Goal: Transaction & Acquisition: Purchase product/service

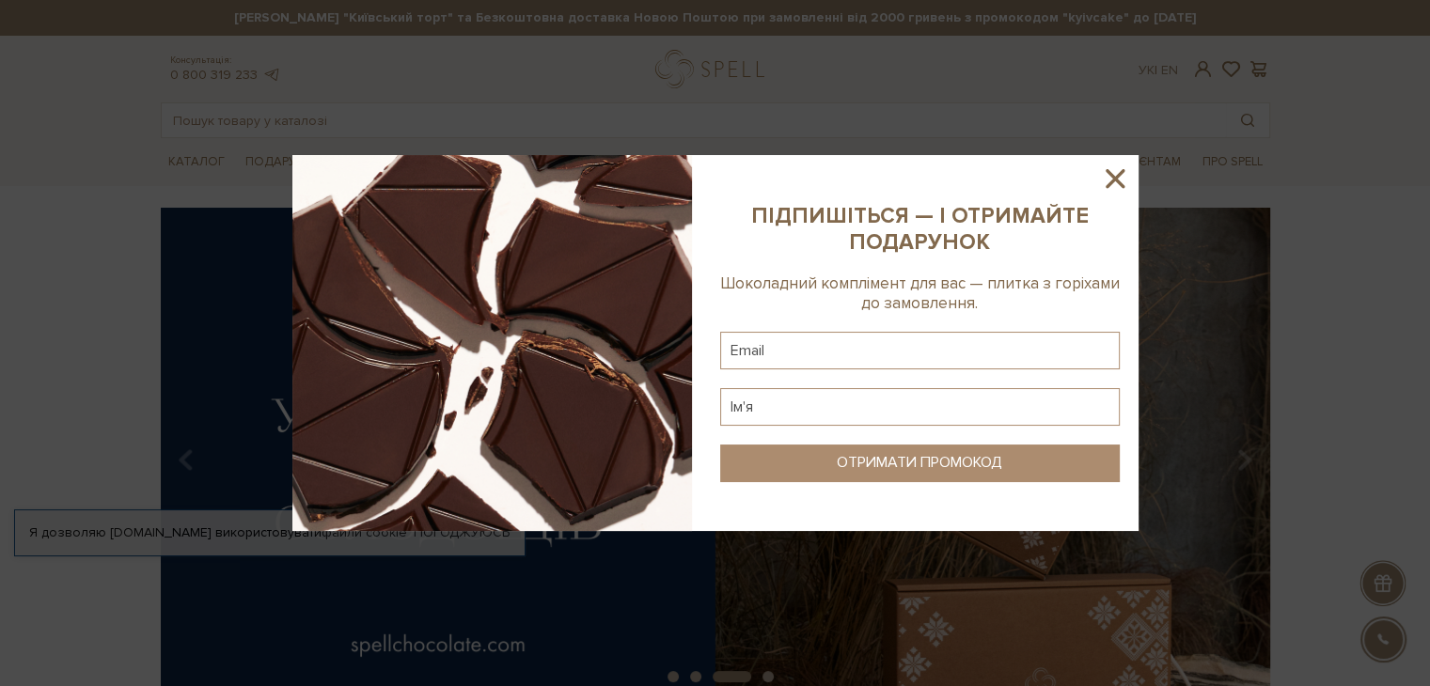
click at [1118, 178] on icon at bounding box center [1115, 179] width 32 height 32
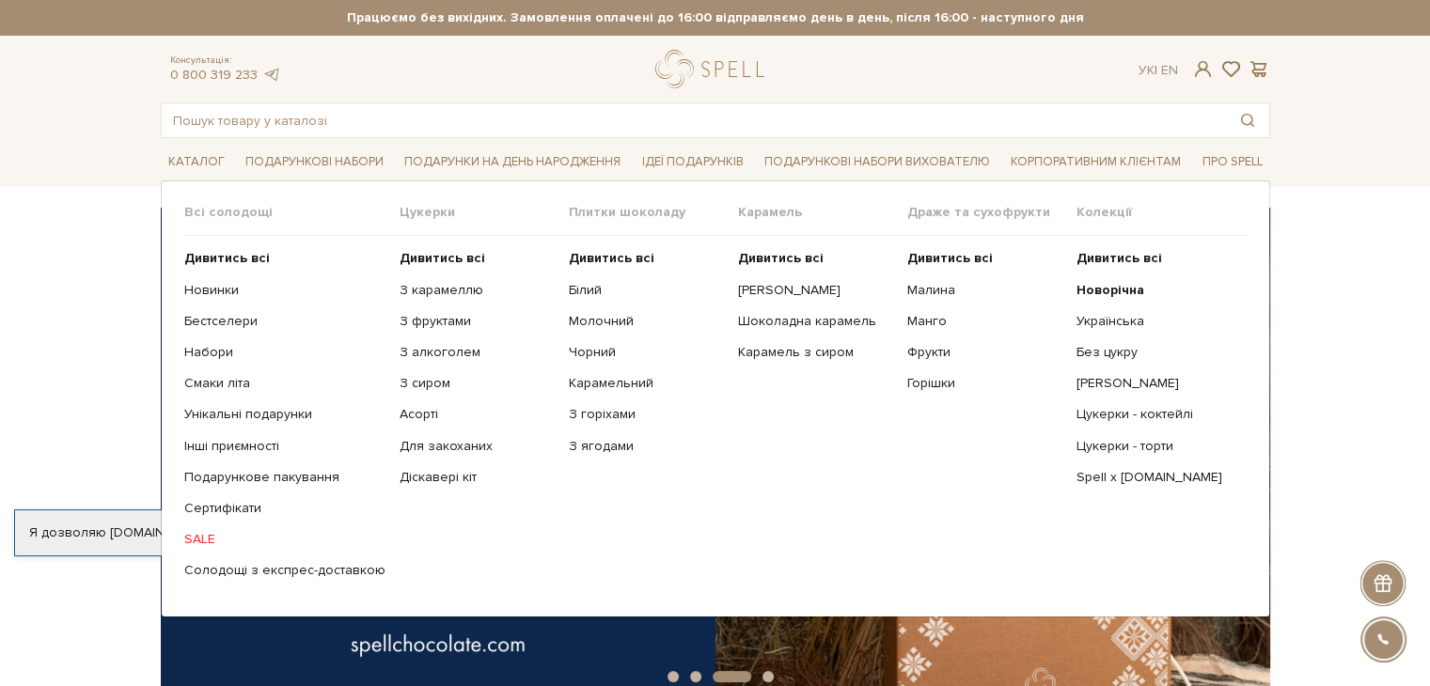
click at [211, 543] on link "SALE" at bounding box center [284, 539] width 201 height 17
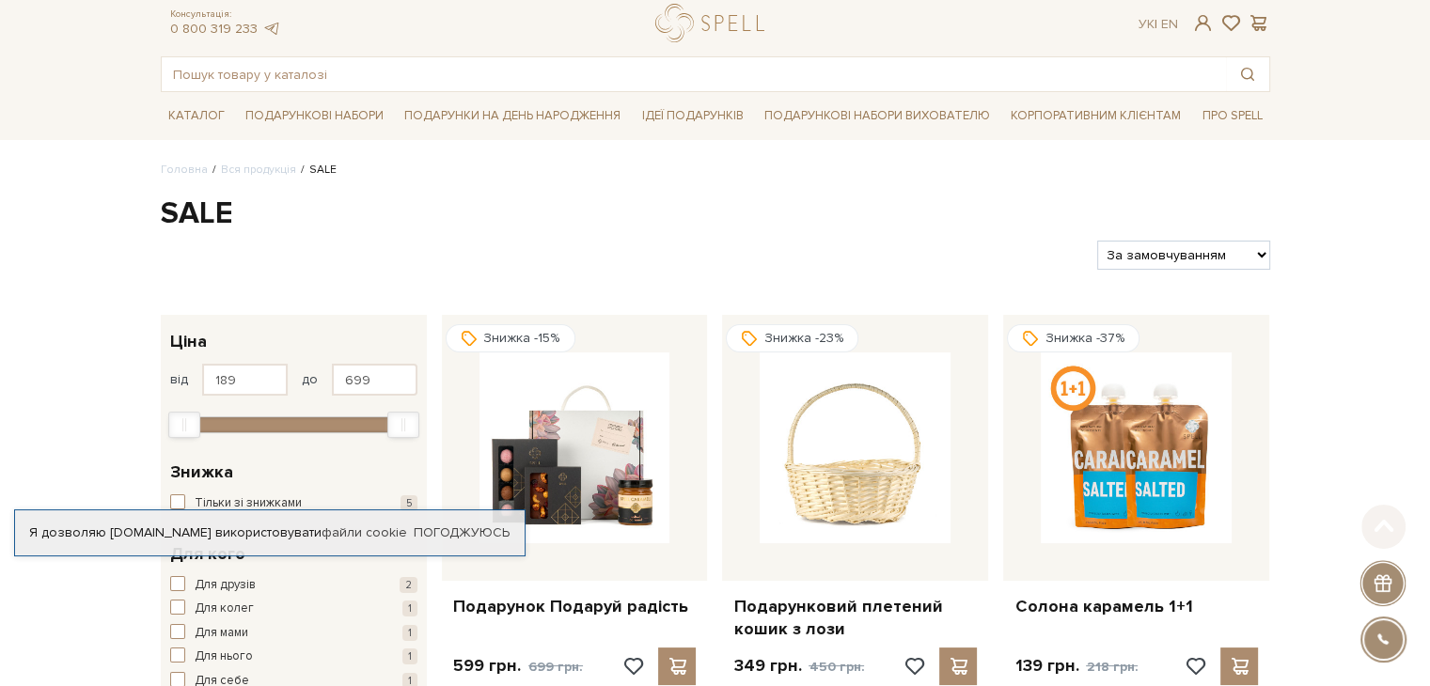
scroll to position [44, 0]
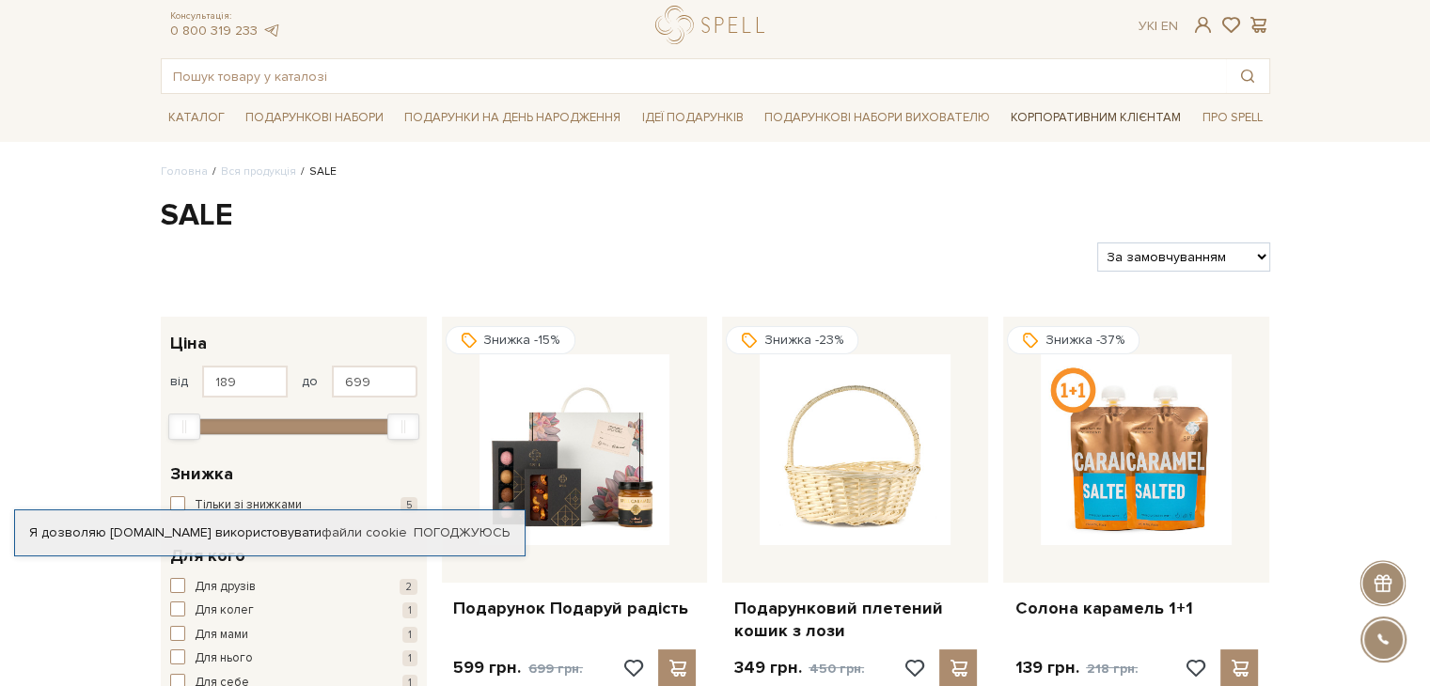
click at [1134, 115] on link "Корпоративним клієнтам" at bounding box center [1095, 118] width 185 height 32
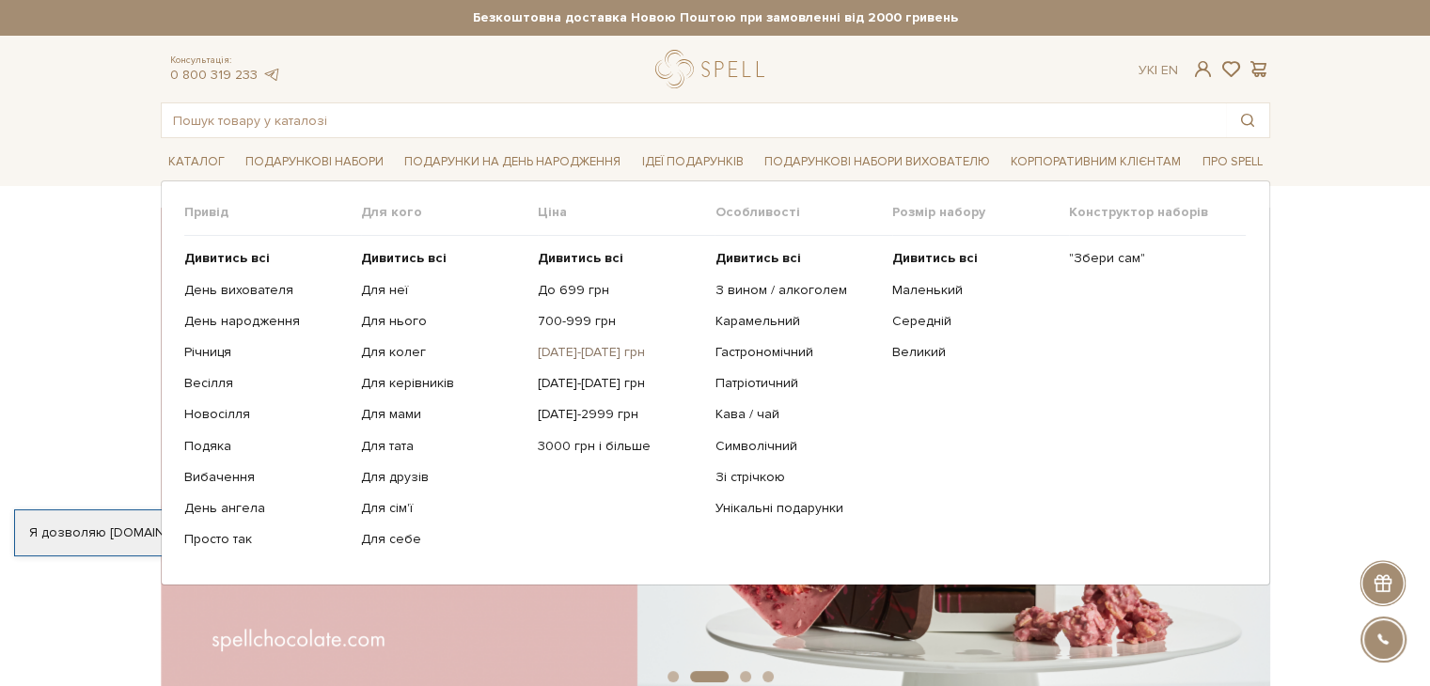
click at [586, 358] on link "[DATE]-[DATE] грн" at bounding box center [619, 352] width 163 height 17
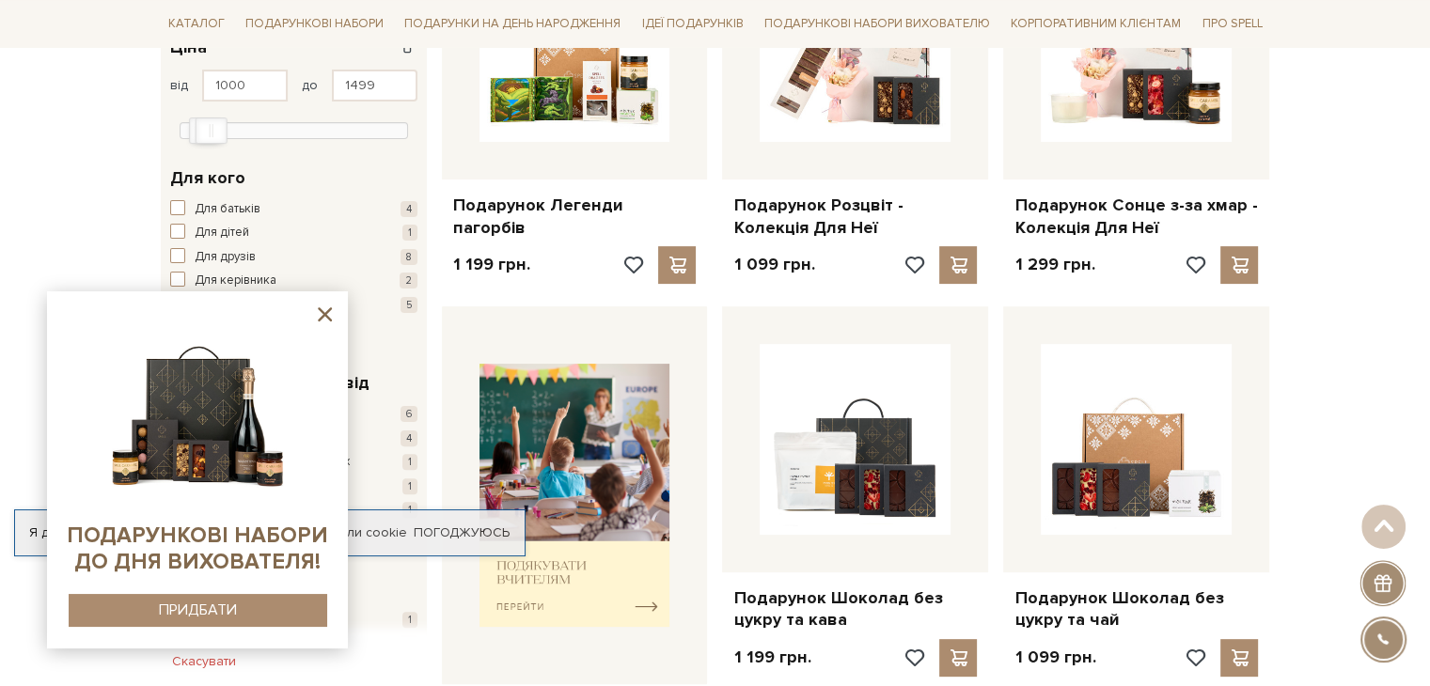
scroll to position [392, 0]
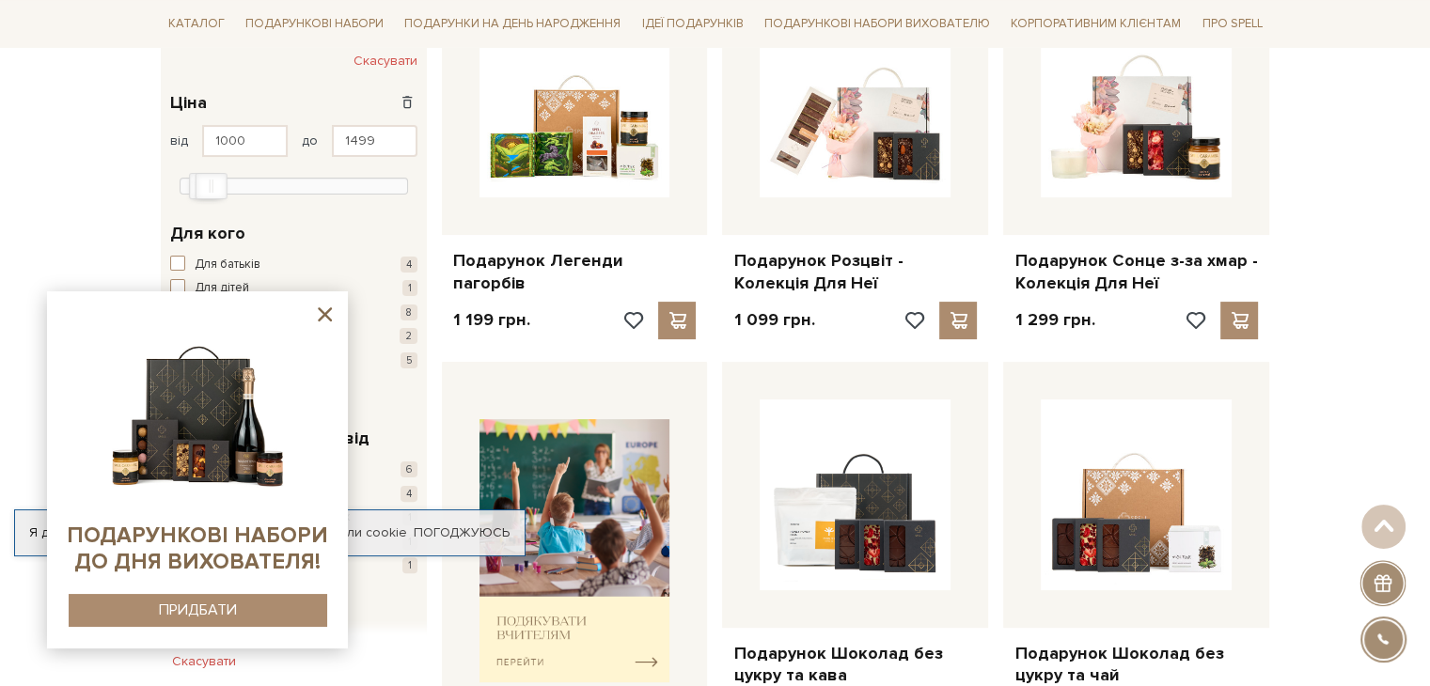
click at [326, 321] on icon at bounding box center [325, 315] width 24 height 24
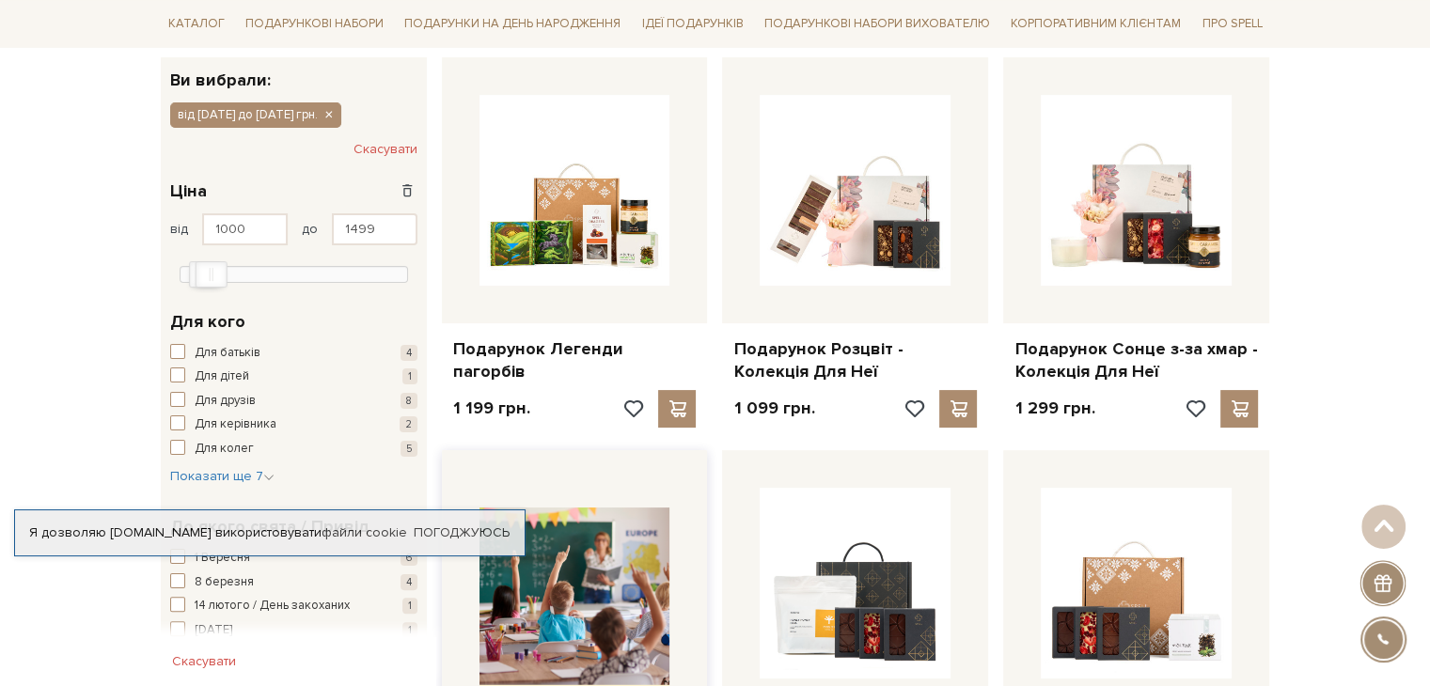
scroll to position [298, 0]
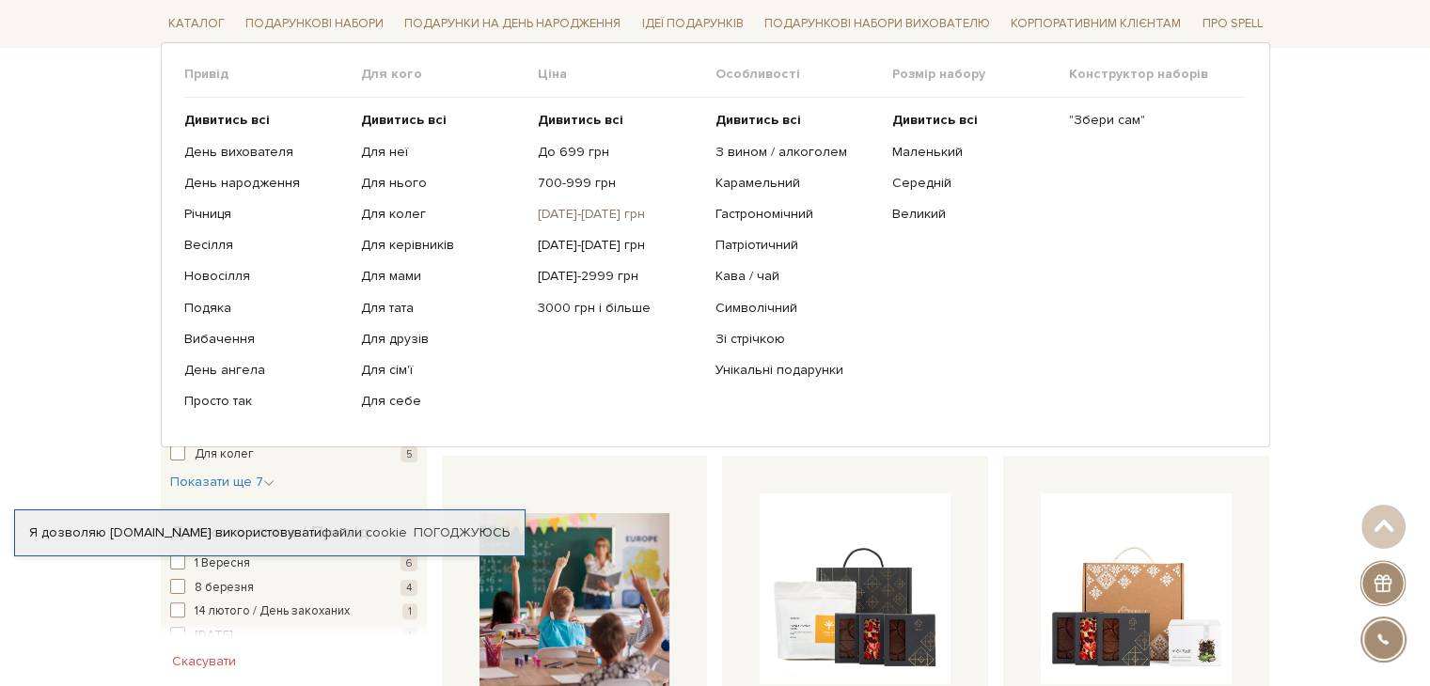
click at [602, 211] on link "[DATE]-[DATE] грн" at bounding box center [619, 214] width 163 height 17
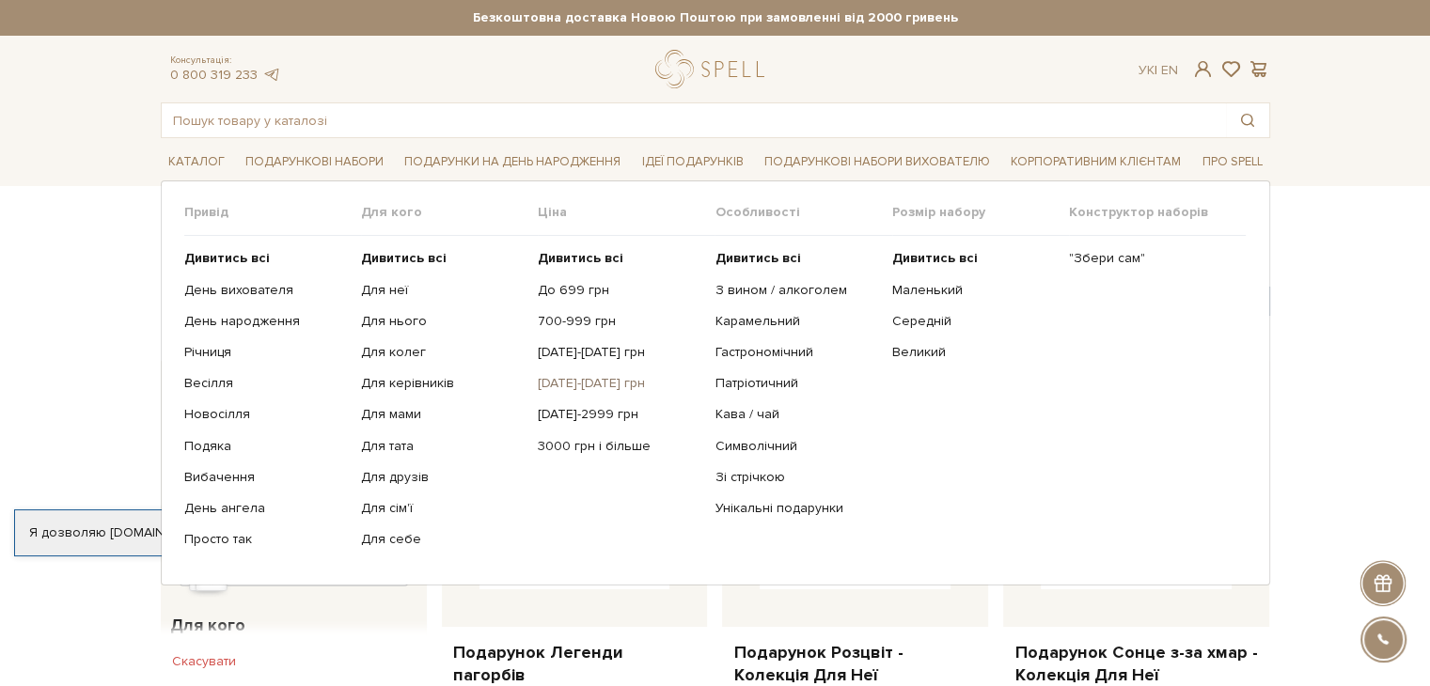
click at [548, 378] on link "[DATE]-[DATE] грн" at bounding box center [619, 383] width 163 height 17
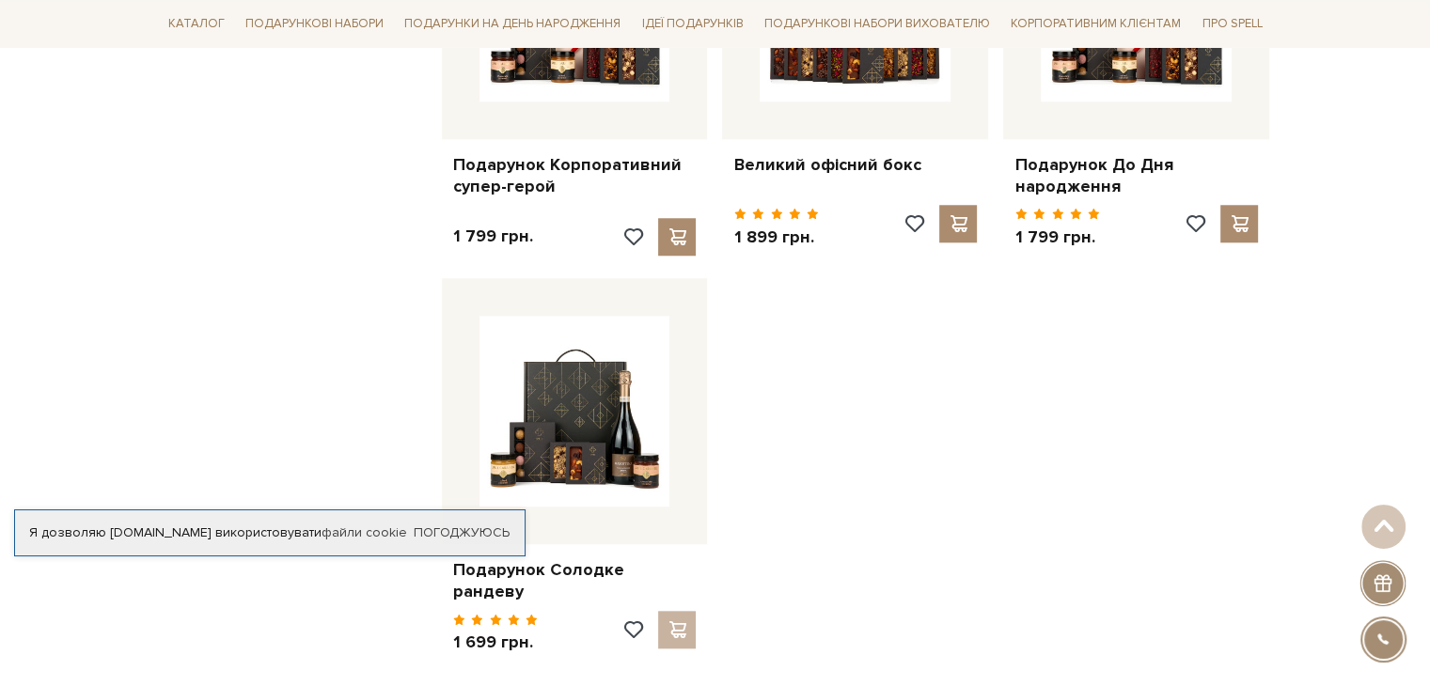
scroll to position [1713, 0]
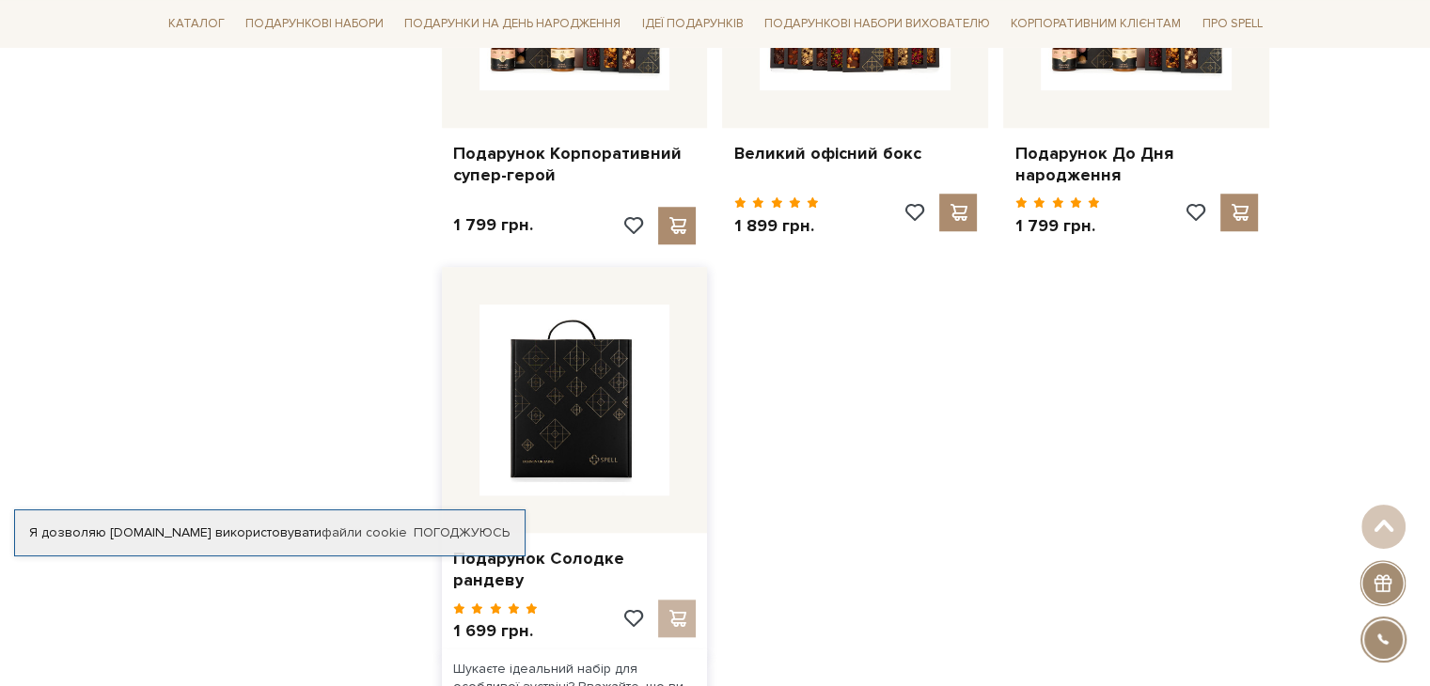
click at [609, 408] on img at bounding box center [575, 400] width 191 height 191
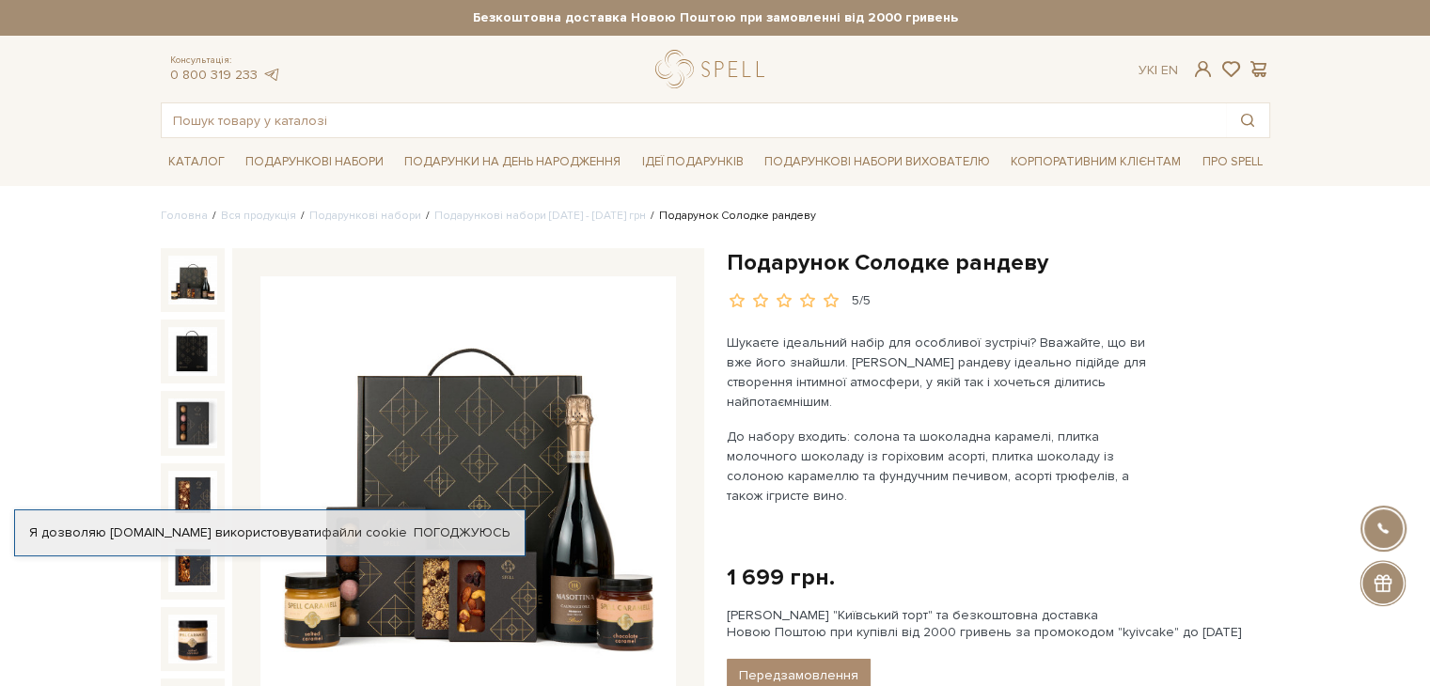
click at [297, 543] on div "Я дозволяю [DOMAIN_NAME] використовувати файли cookie Погоджуюсь" at bounding box center [269, 533] width 511 height 47
click at [450, 536] on link "Погоджуюсь" at bounding box center [462, 533] width 96 height 17
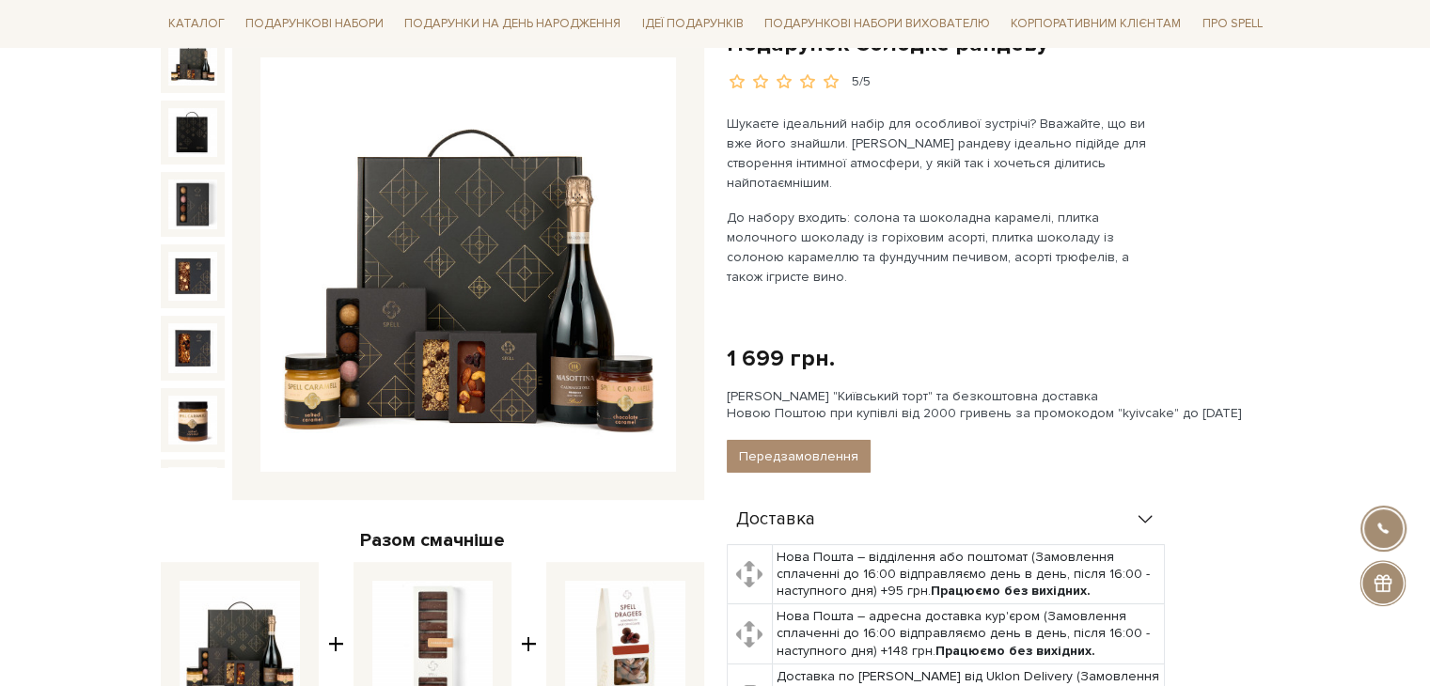
scroll to position [250, 0]
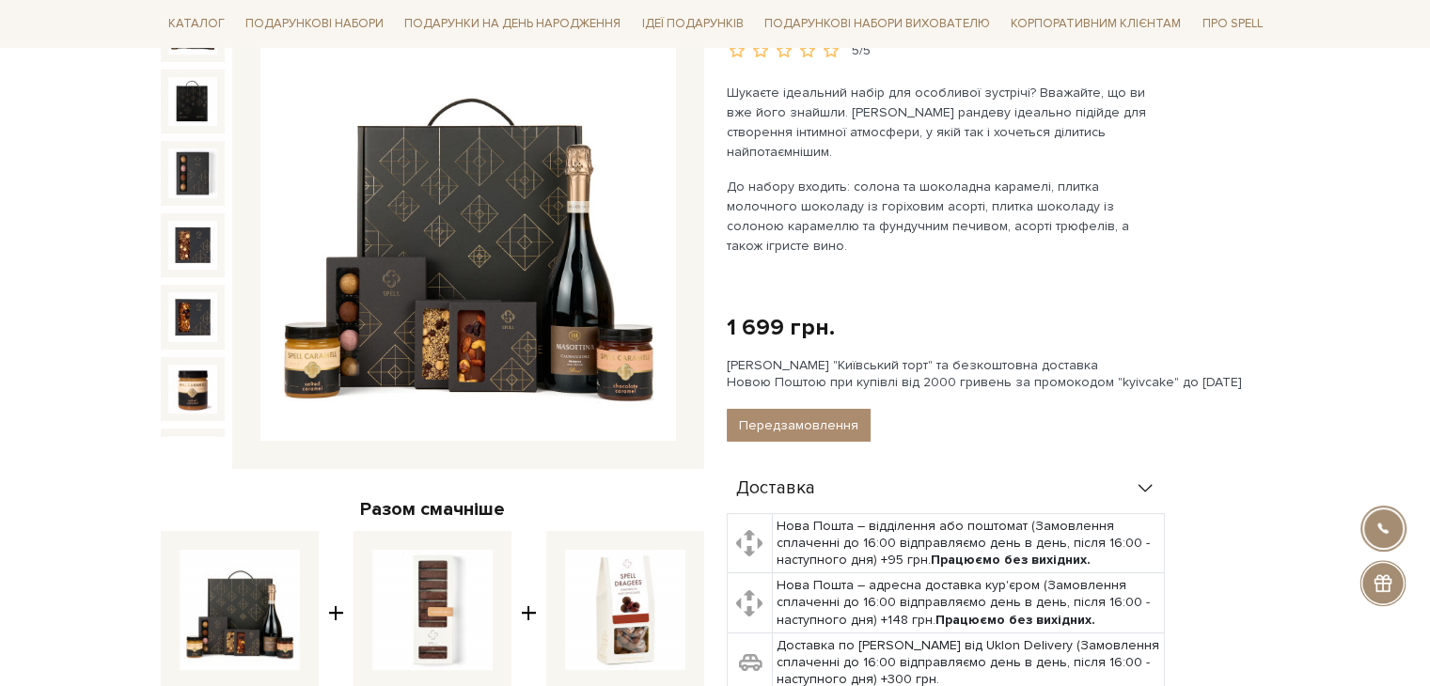
click at [942, 409] on div "Передзамовлення" at bounding box center [998, 425] width 543 height 33
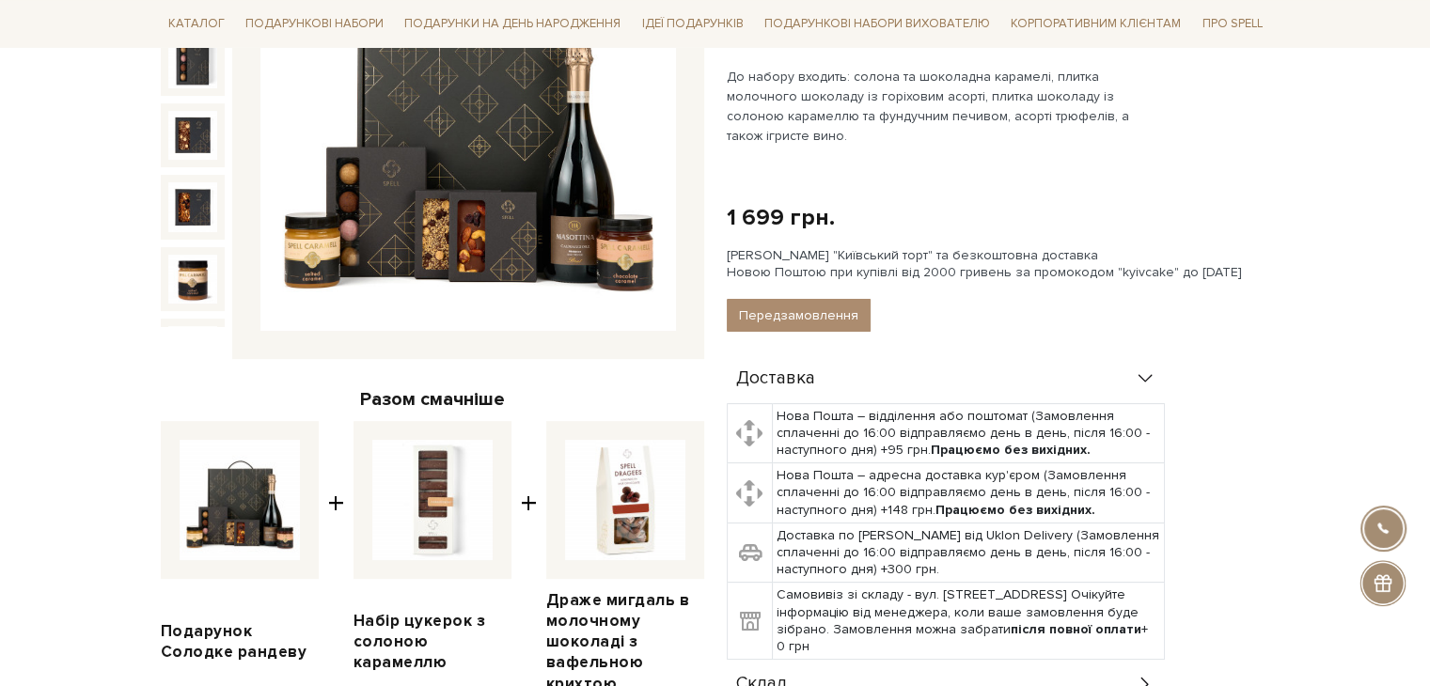
scroll to position [344, 0]
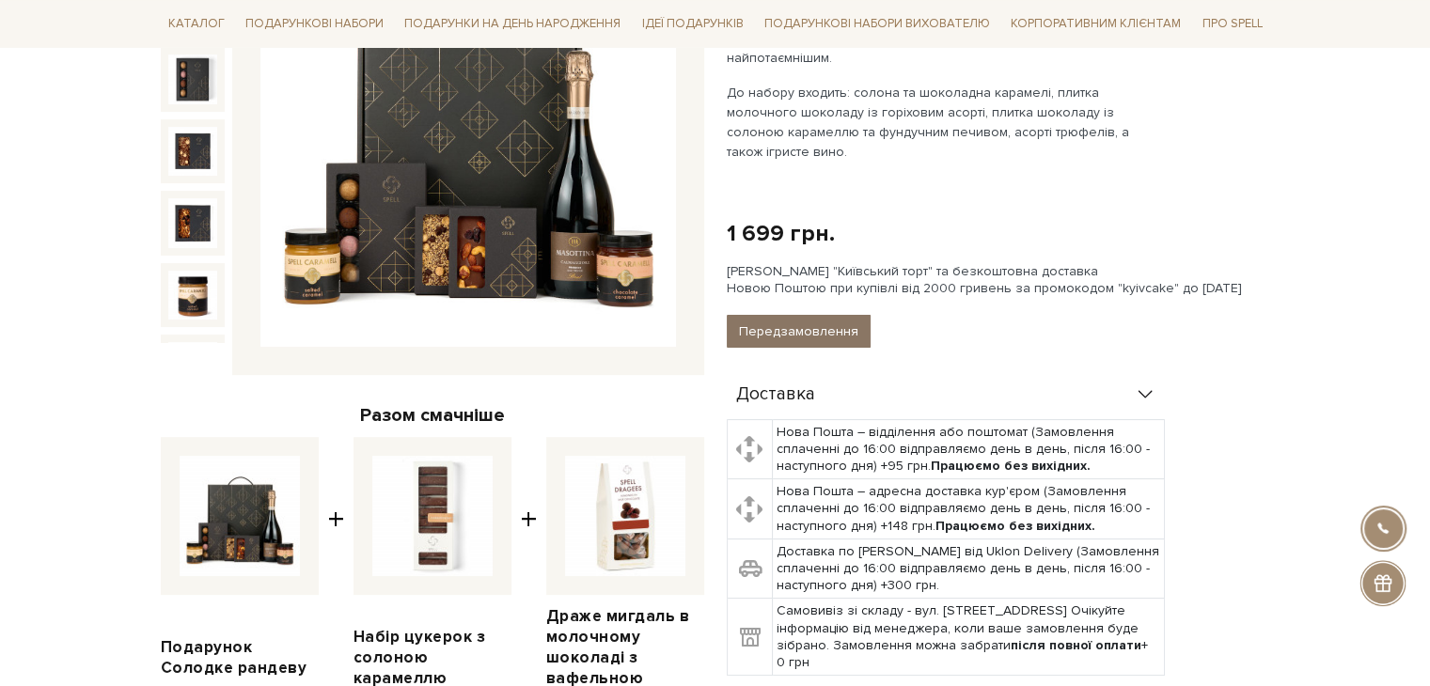
click at [818, 315] on button "Передзамовлення" at bounding box center [799, 331] width 144 height 33
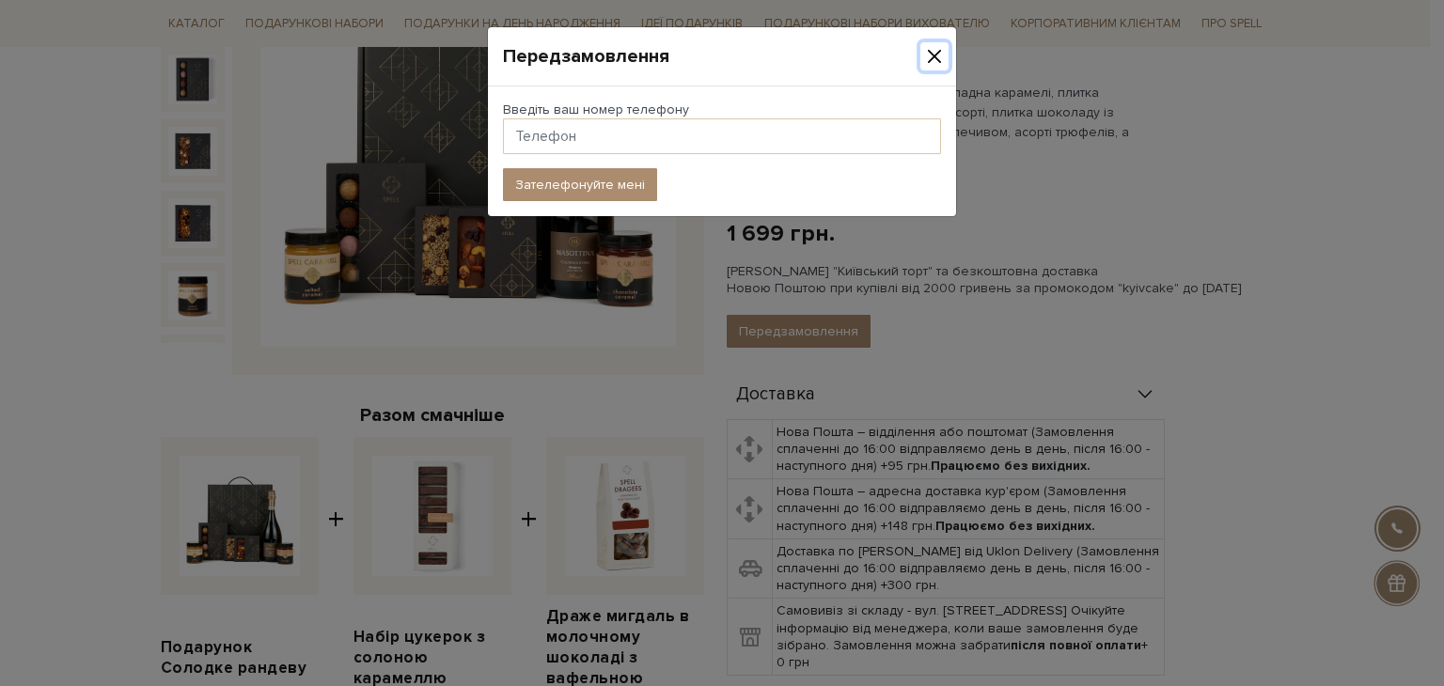
click at [938, 58] on button "Close" at bounding box center [934, 56] width 28 height 28
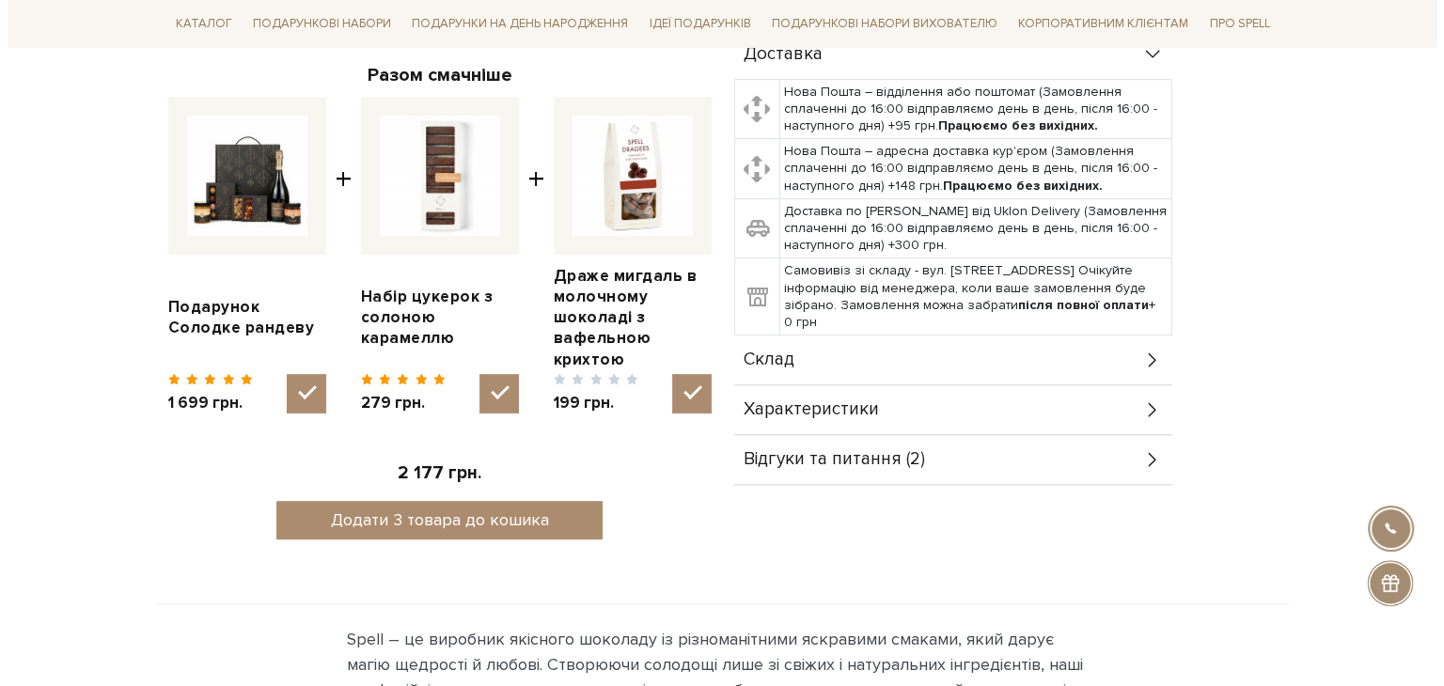
scroll to position [745, 0]
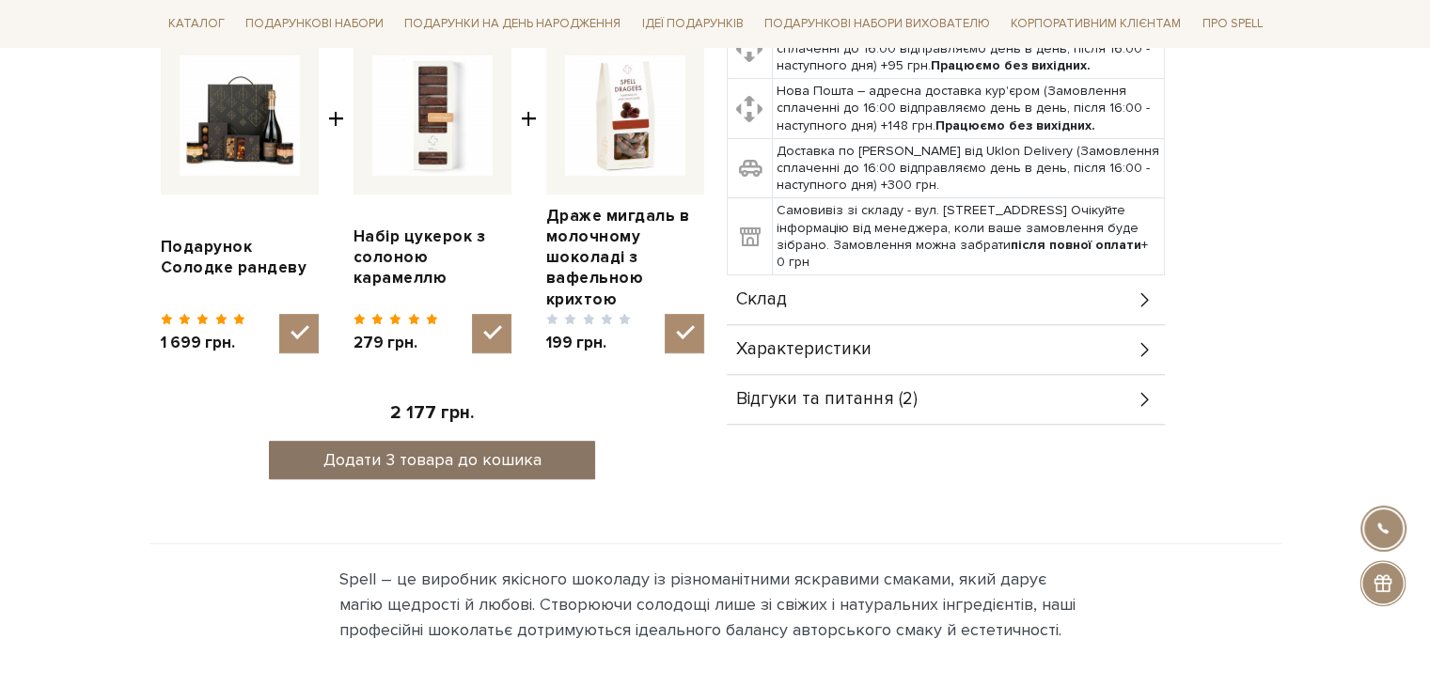
click at [484, 454] on button "Додати 3 товара до кошика" at bounding box center [432, 460] width 326 height 39
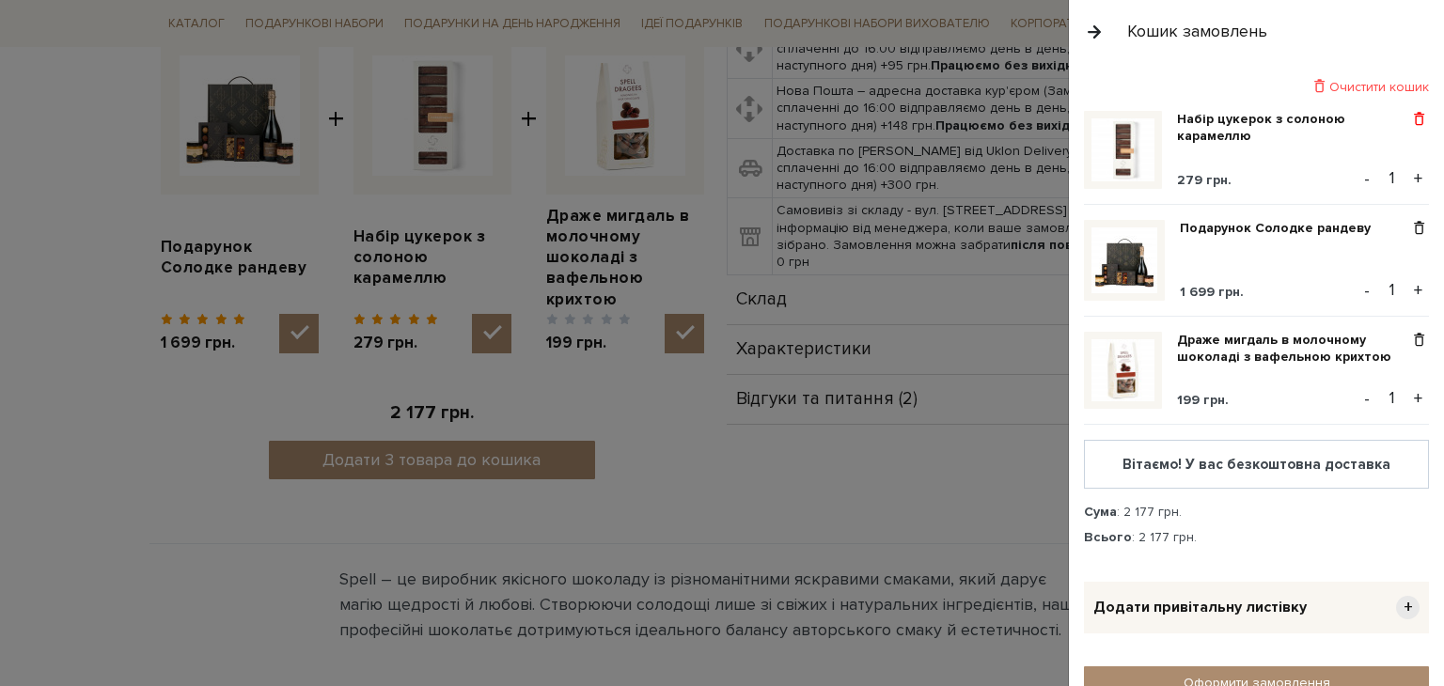
click at [1410, 118] on span at bounding box center [1419, 119] width 20 height 17
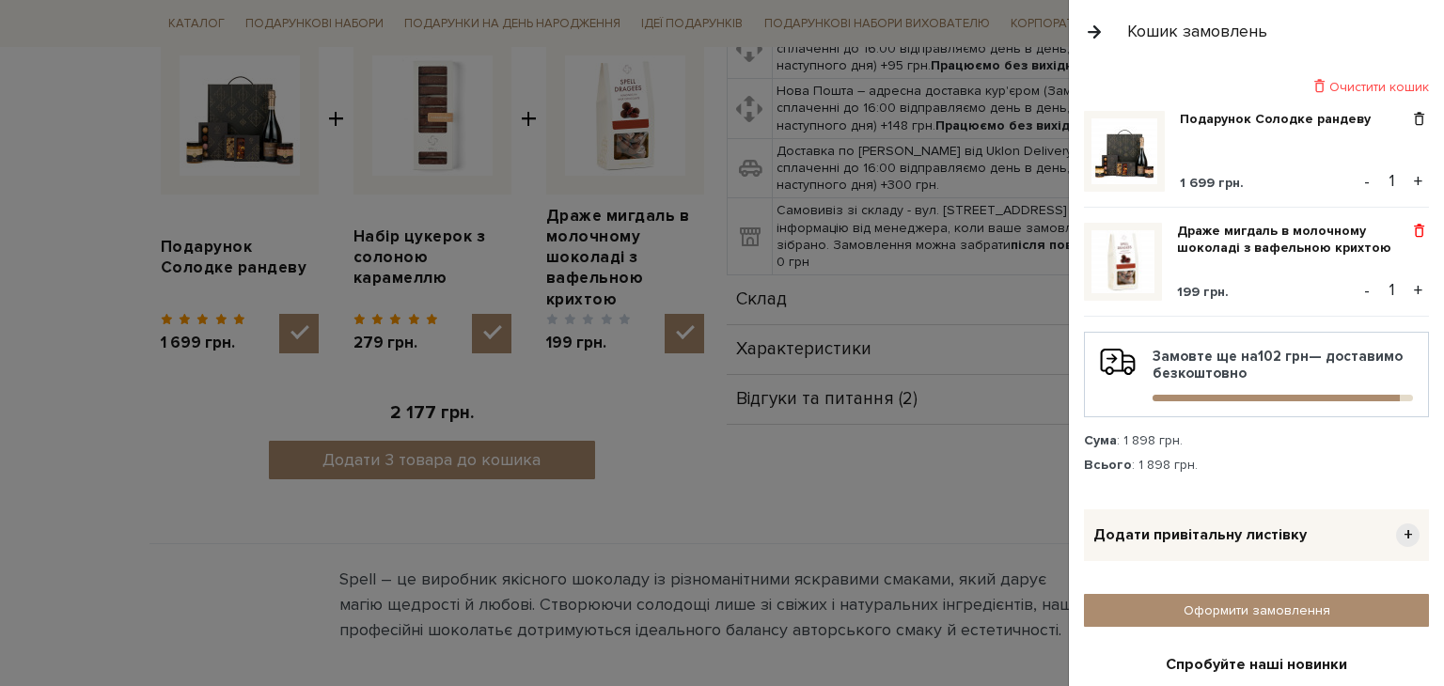
click at [1410, 231] on span at bounding box center [1419, 231] width 20 height 17
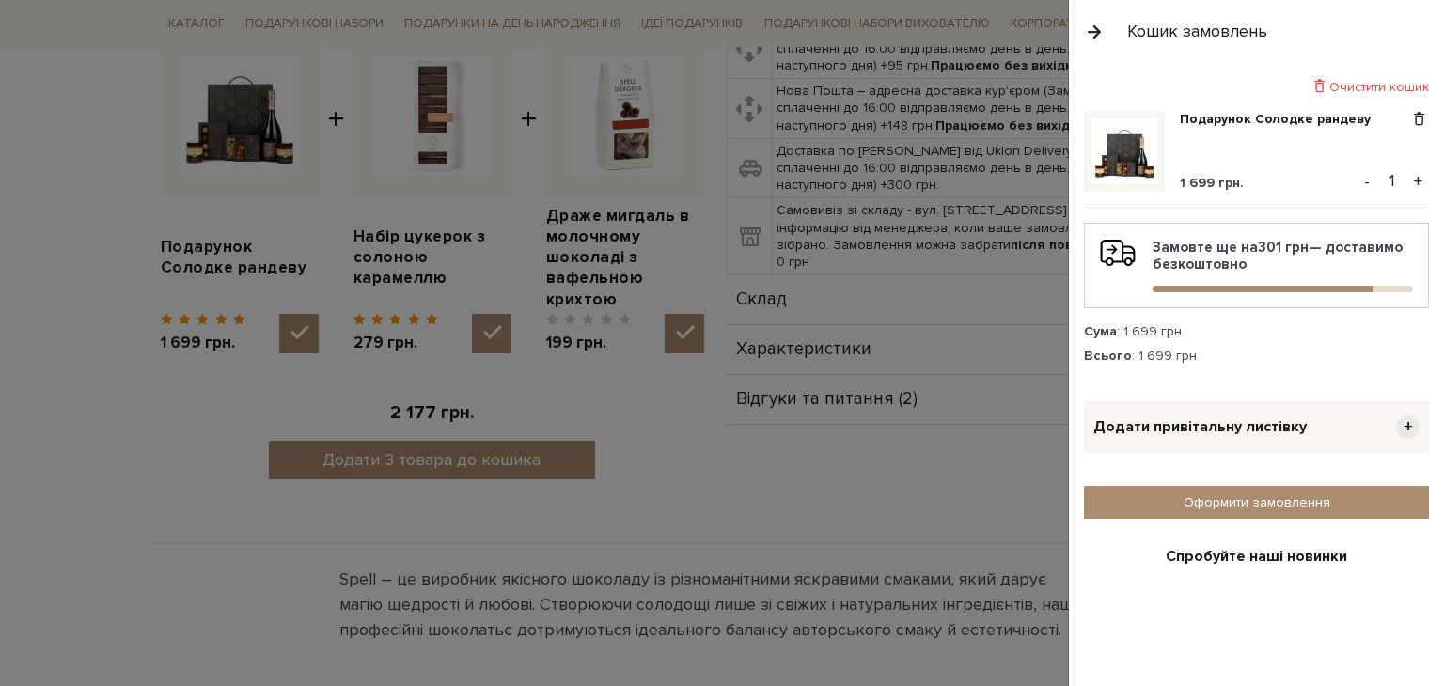
click at [1407, 181] on button "+" at bounding box center [1418, 181] width 22 height 28
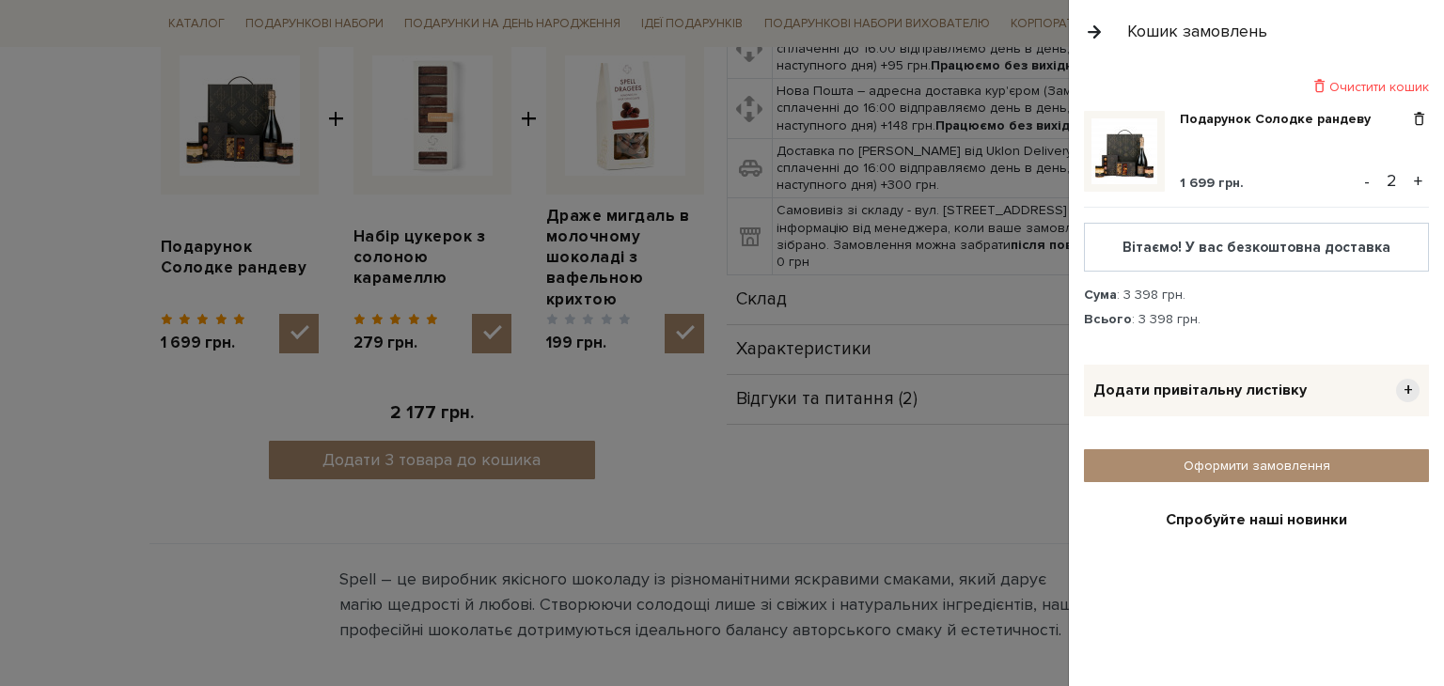
click at [1407, 180] on button "+" at bounding box center [1418, 181] width 22 height 28
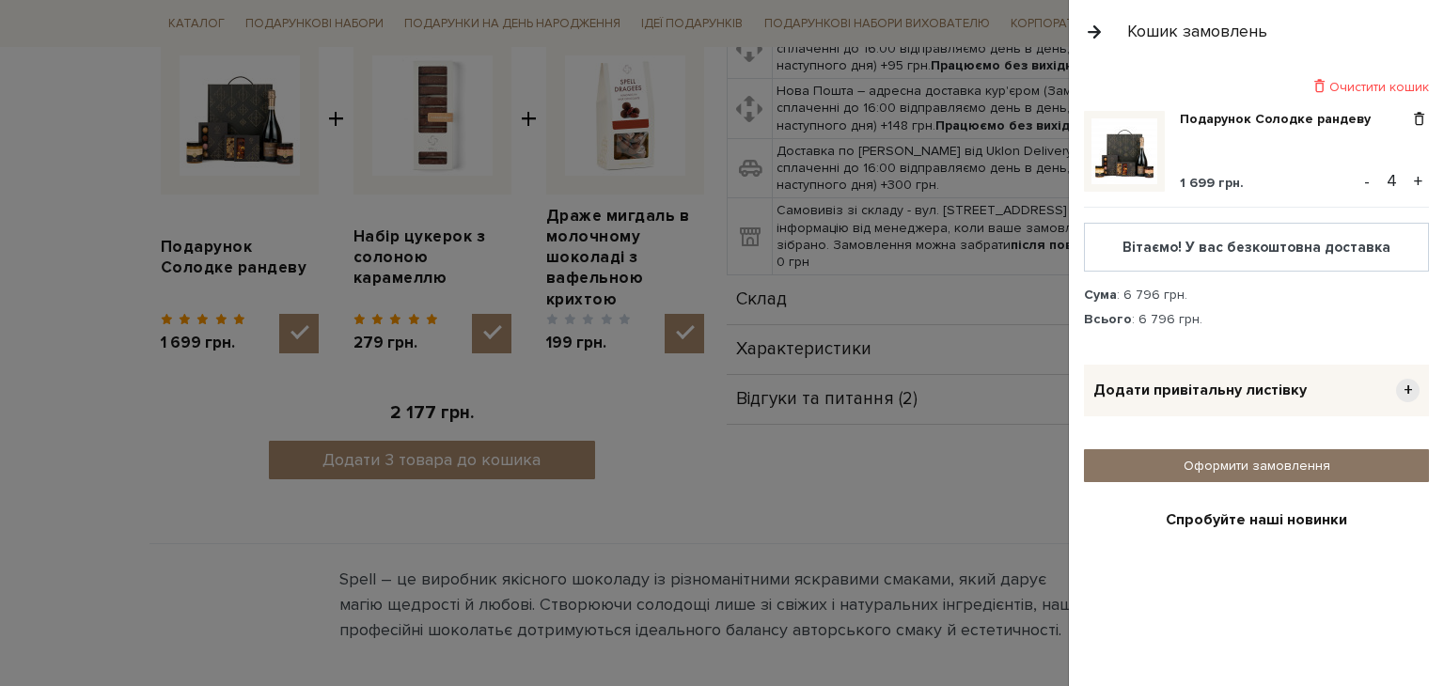
click at [1299, 464] on link "Оформити замовлення" at bounding box center [1256, 465] width 345 height 33
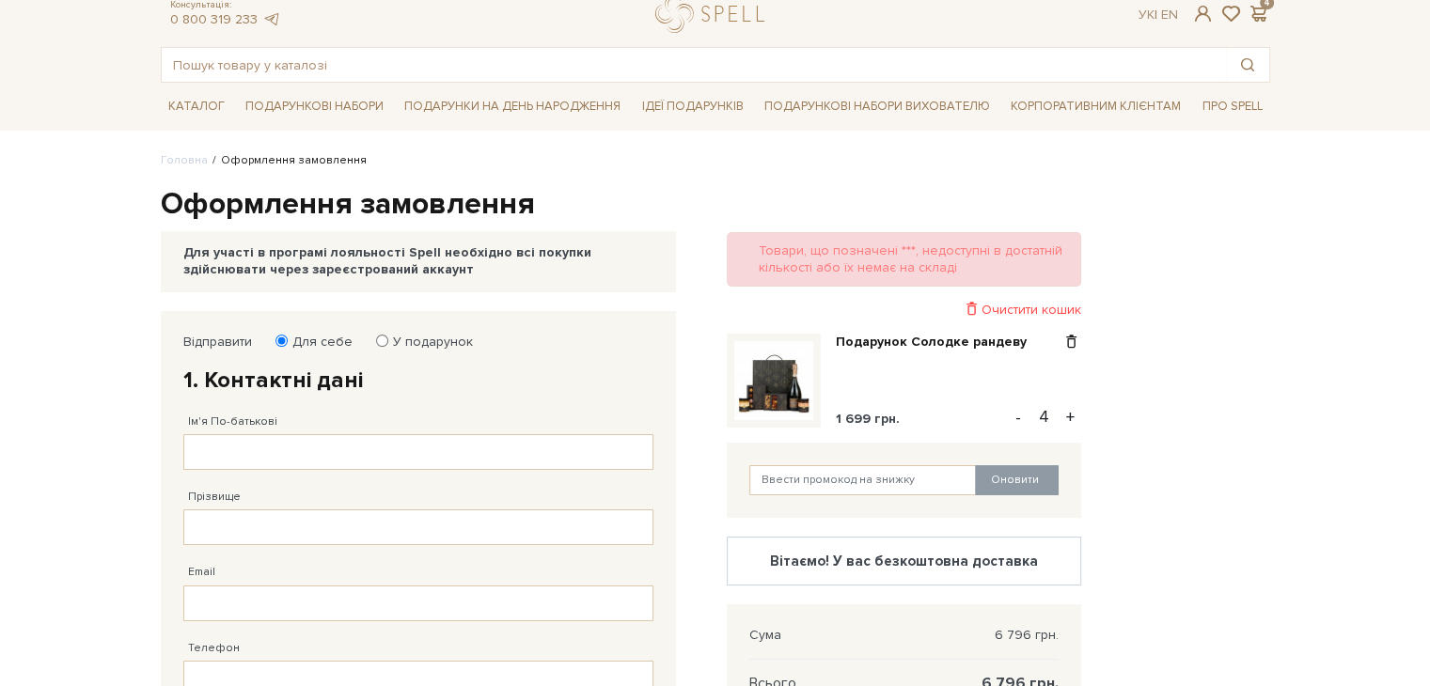
scroll to position [62, 0]
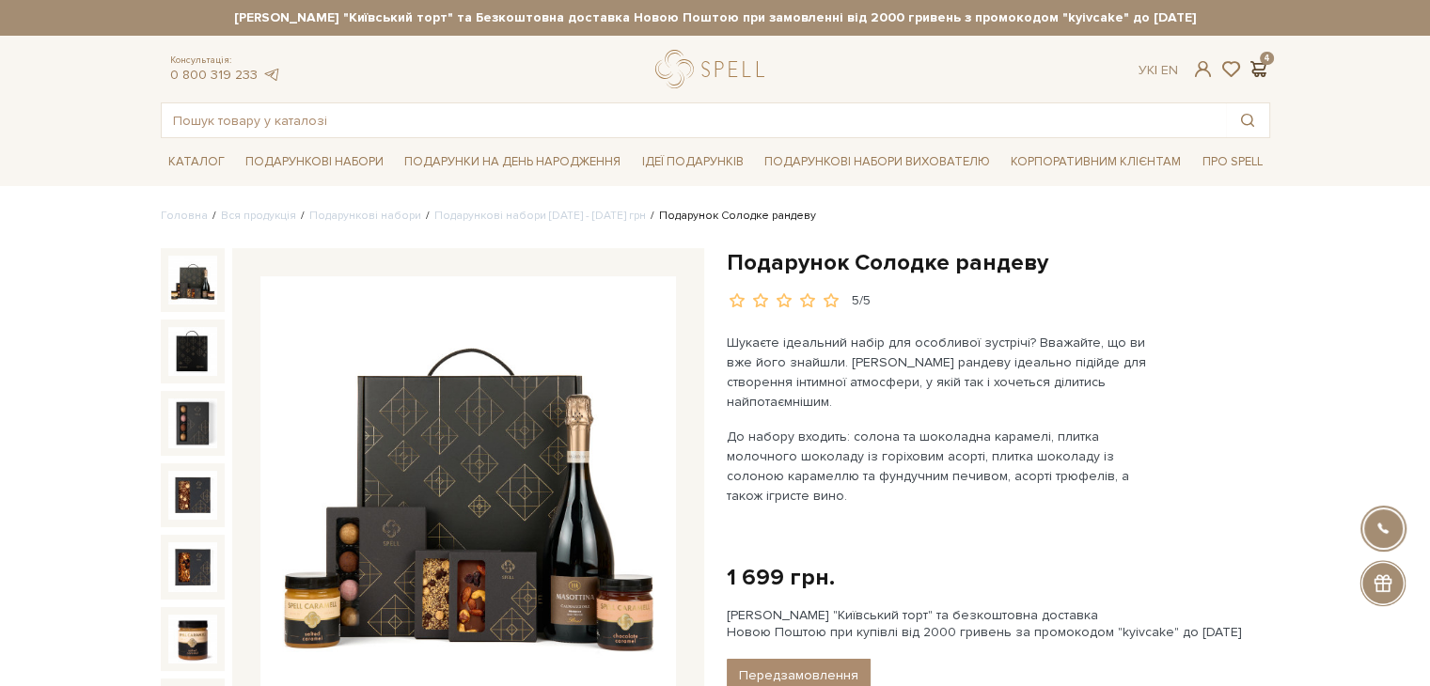
click at [1265, 62] on span at bounding box center [1259, 69] width 23 height 20
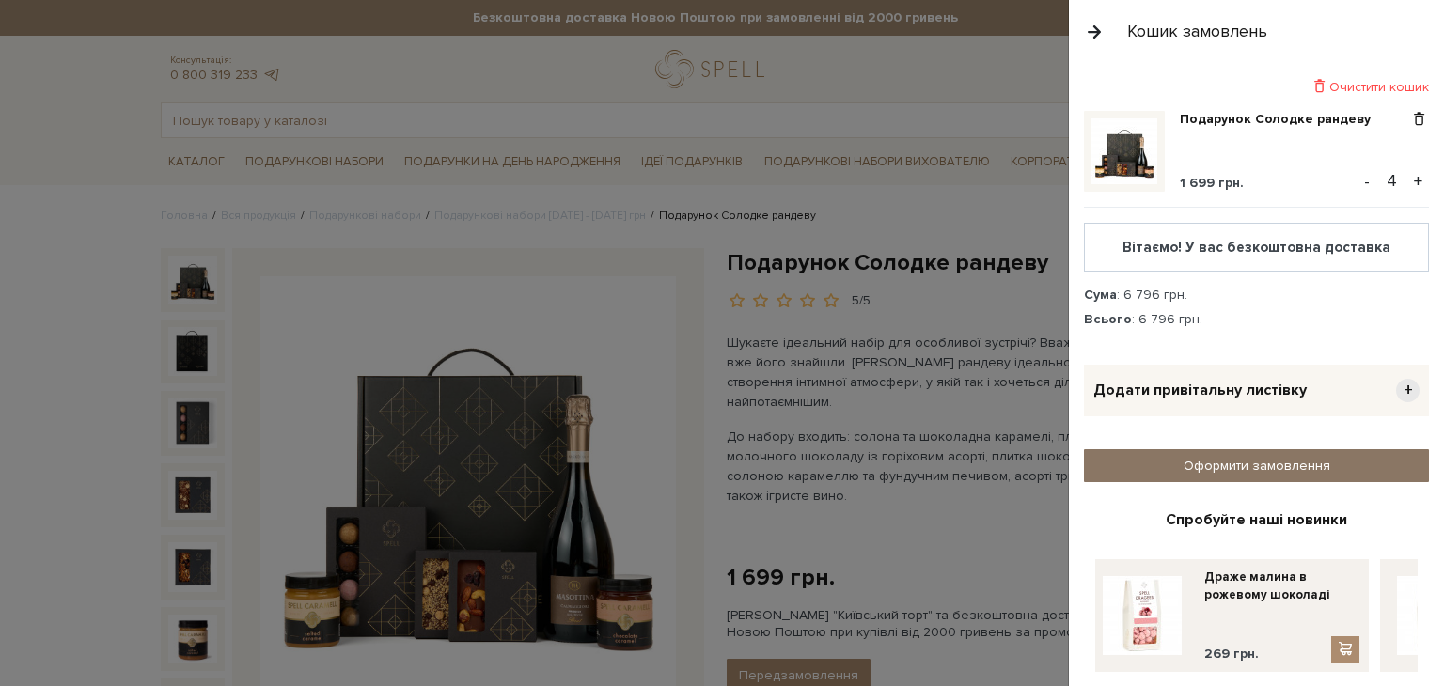
click at [1290, 469] on link "Оформити замовлення" at bounding box center [1256, 465] width 345 height 33
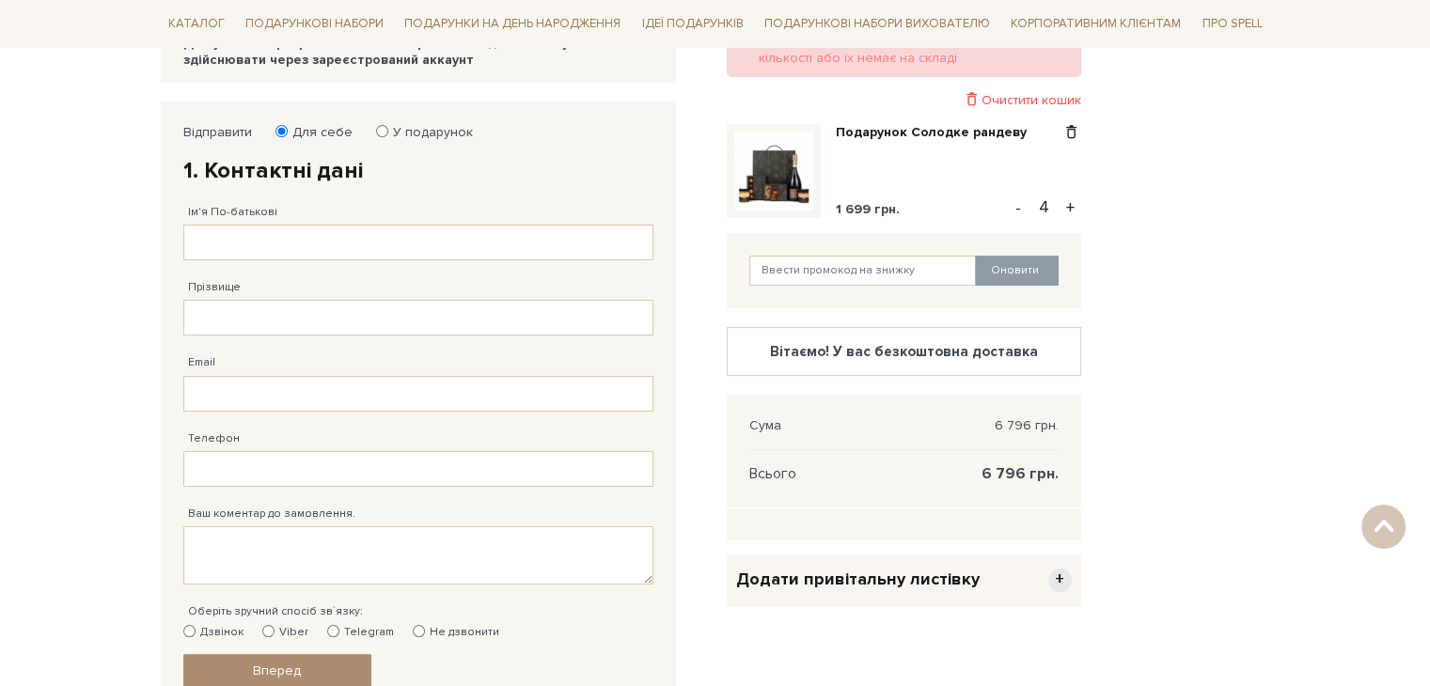
scroll to position [250, 0]
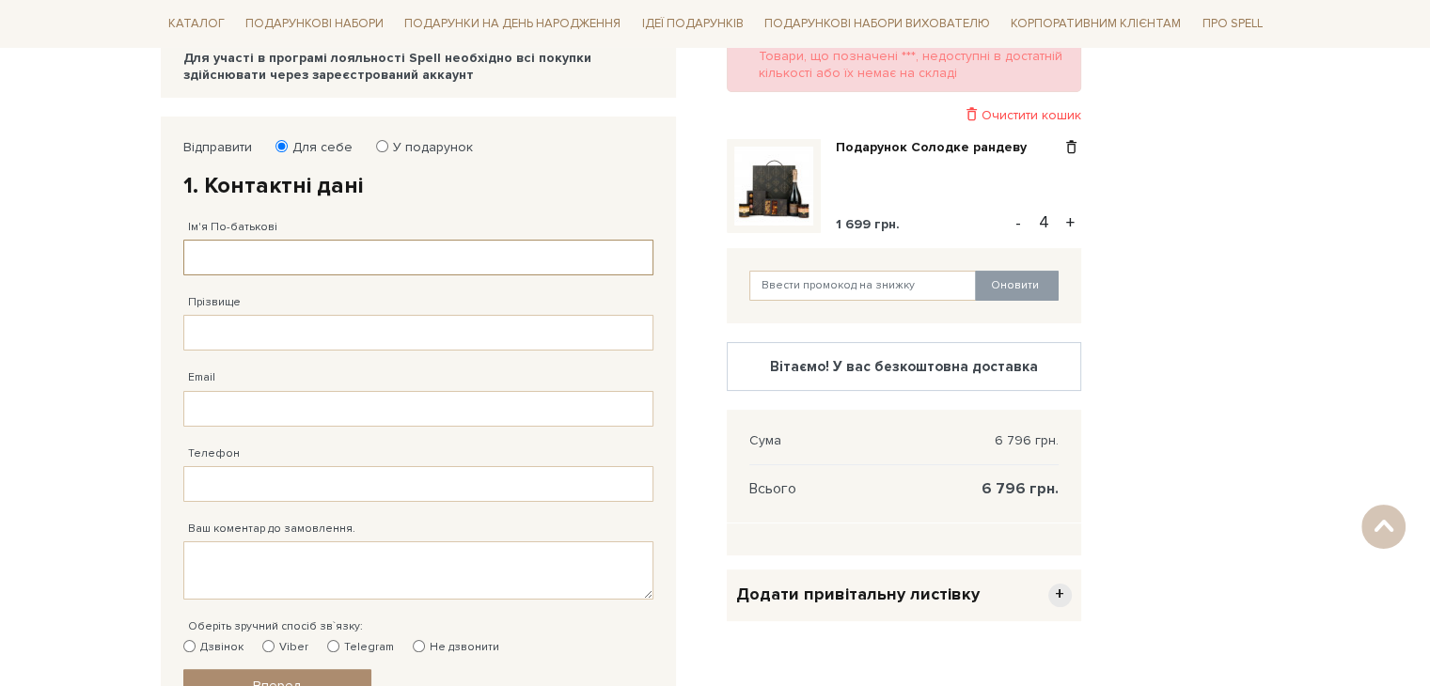
click at [431, 250] on input "Ім'я По-батькові" at bounding box center [418, 258] width 470 height 36
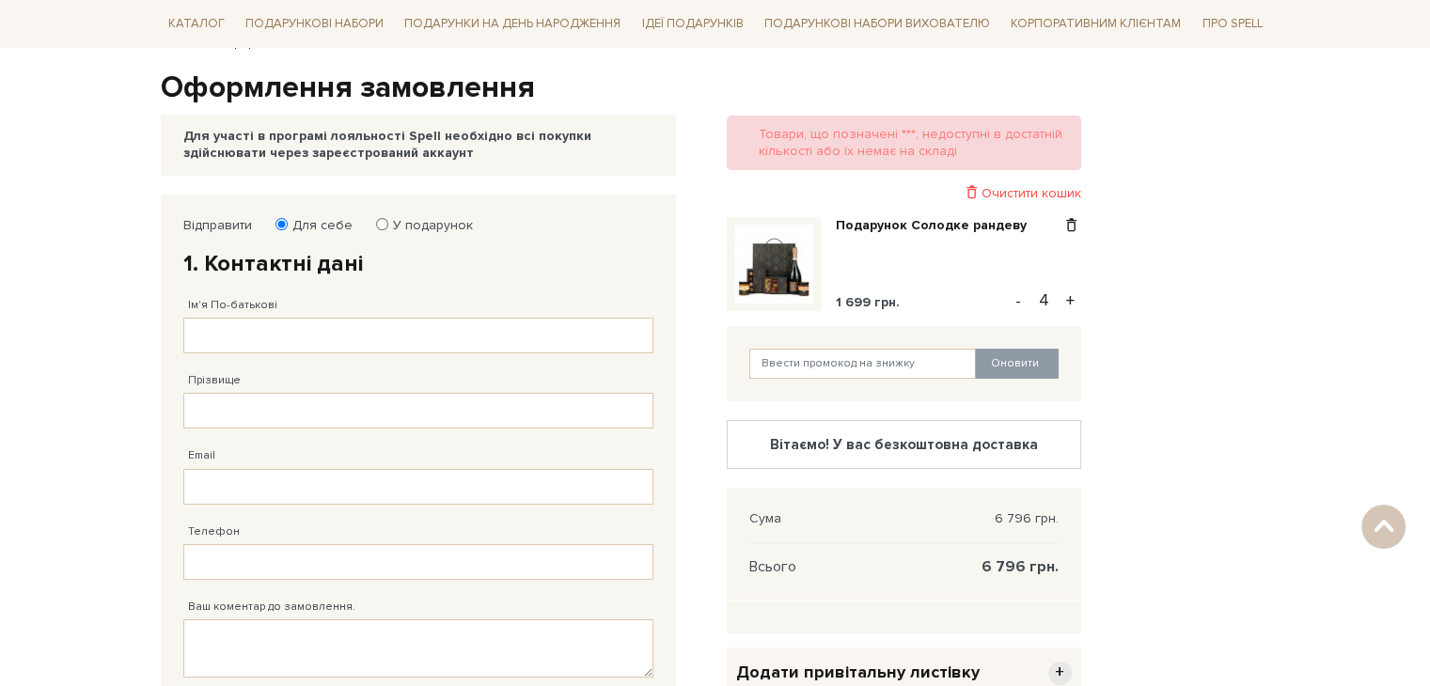
scroll to position [156, 0]
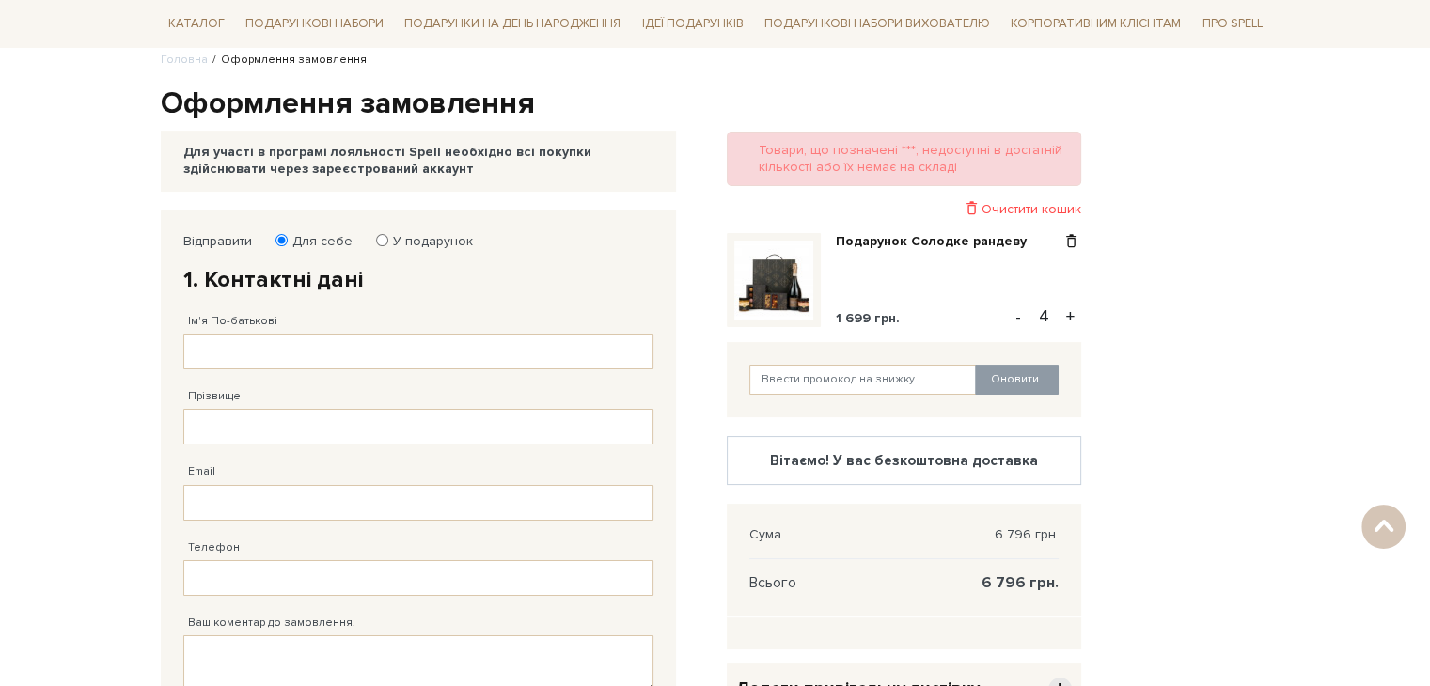
click at [376, 238] on input "У подарунок" at bounding box center [382, 240] width 12 height 12
radio input "true"
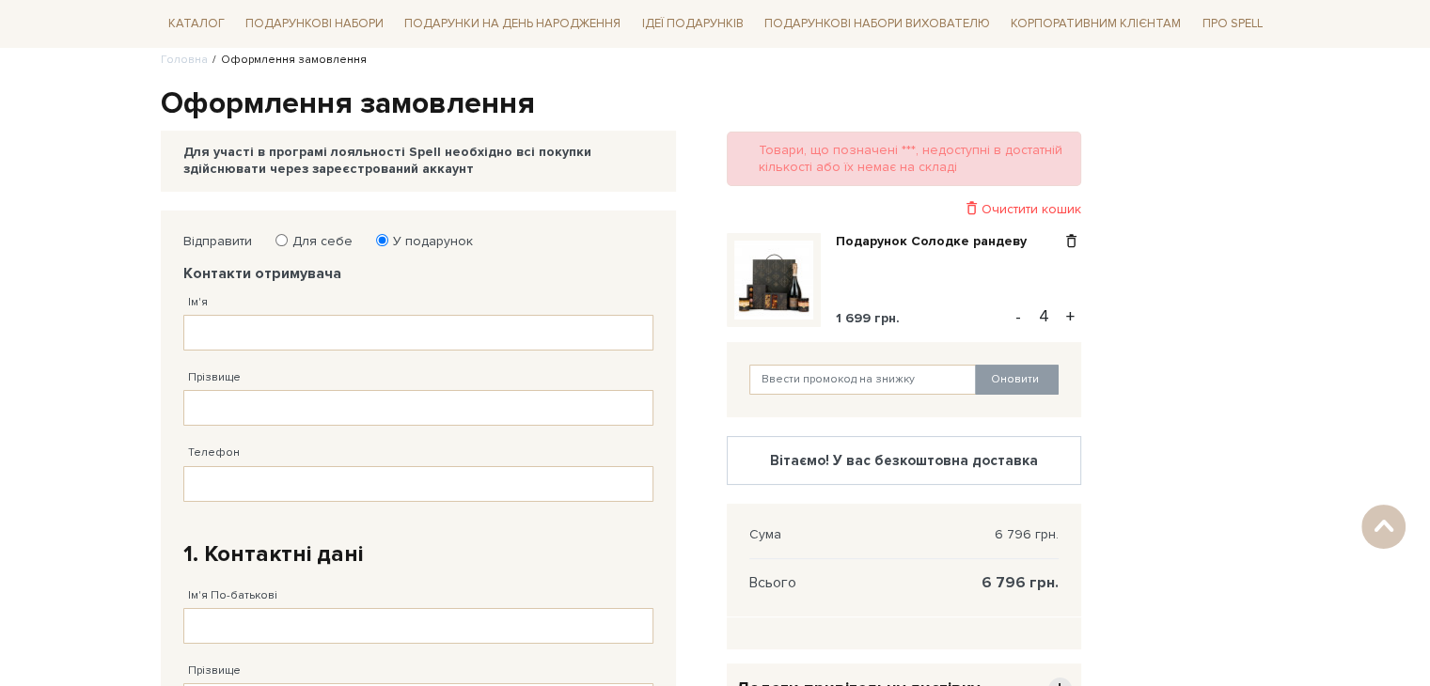
click at [283, 238] on input "Для себе" at bounding box center [281, 240] width 12 height 12
radio input "true"
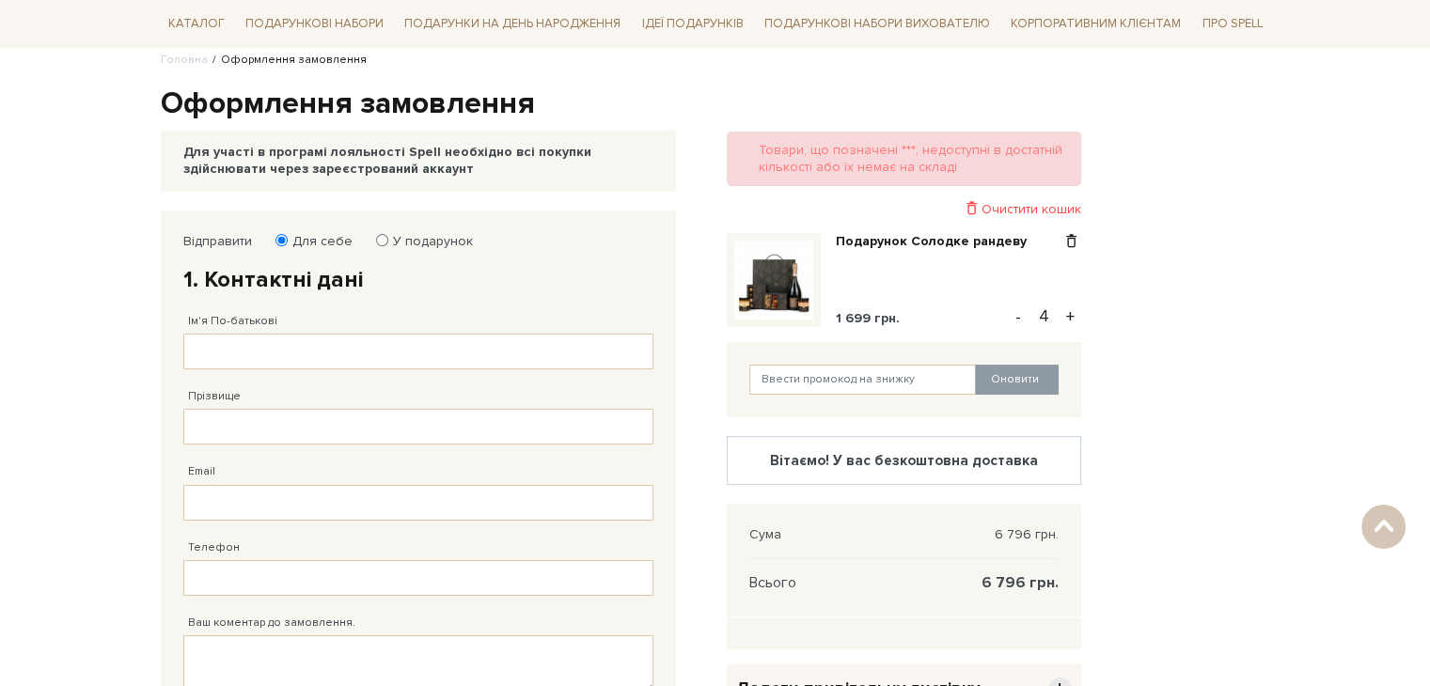
click at [759, 281] on img at bounding box center [773, 280] width 79 height 79
